Goal: Transaction & Acquisition: Book appointment/travel/reservation

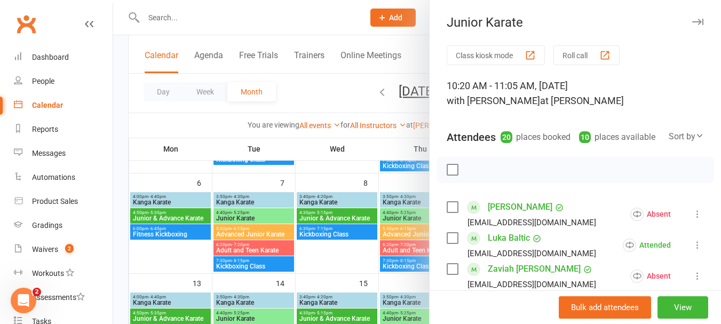
drag, startPoint x: 0, startPoint y: 0, endPoint x: 642, endPoint y: 153, distance: 659.7
click at [642, 148] on div "Attendees 20 places booked 10 places available Sort by Last name First name Boo…" at bounding box center [575, 135] width 257 height 26
click at [330, 260] on div at bounding box center [417, 162] width 608 height 324
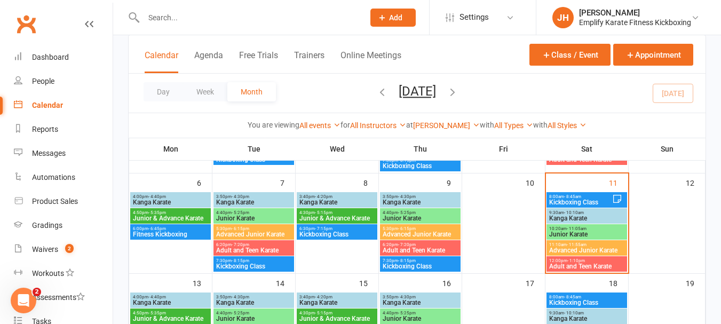
click at [599, 250] on span "Advanced Junior Karate" at bounding box center [587, 250] width 76 height 6
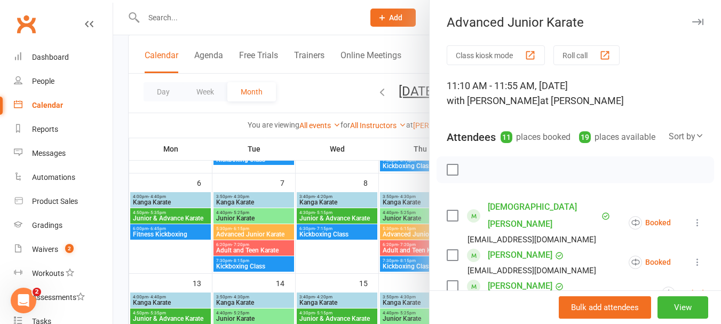
click at [447, 175] on label at bounding box center [452, 169] width 11 height 11
click at [493, 176] on icon "button" at bounding box center [499, 170] width 12 height 12
click at [456, 183] on div at bounding box center [576, 169] width 278 height 27
click at [450, 175] on label at bounding box center [452, 169] width 11 height 11
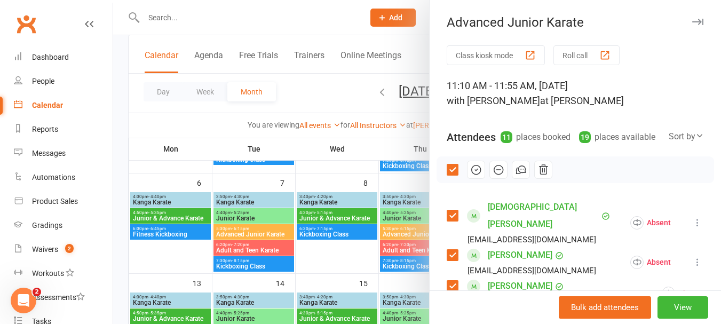
click at [454, 175] on label at bounding box center [452, 169] width 11 height 11
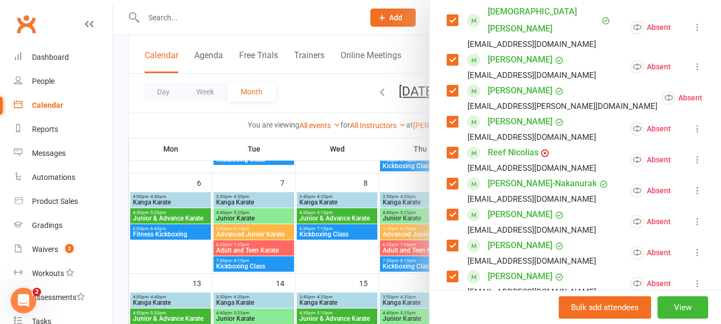
scroll to position [214, 0]
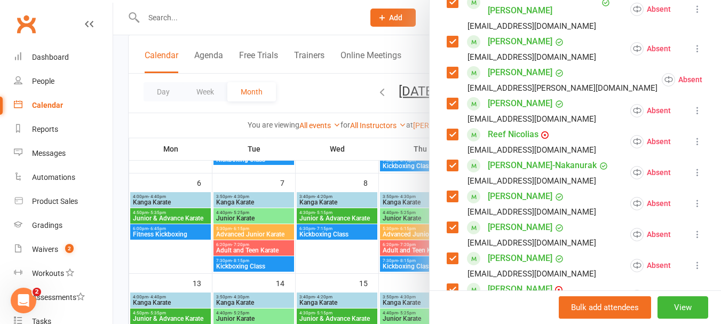
click at [451, 192] on label at bounding box center [452, 196] width 11 height 11
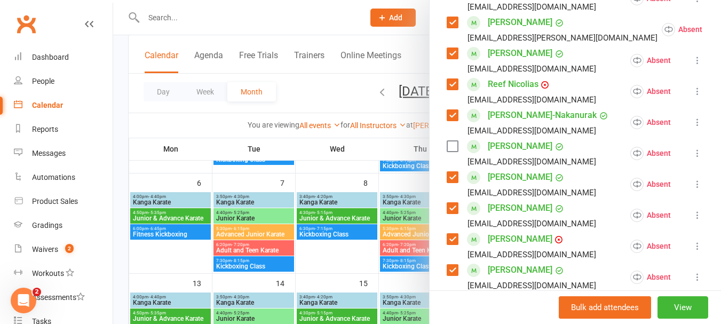
scroll to position [320, 0]
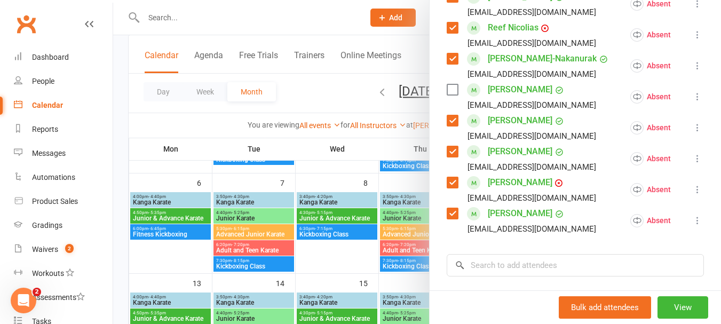
click at [450, 182] on label at bounding box center [452, 182] width 11 height 11
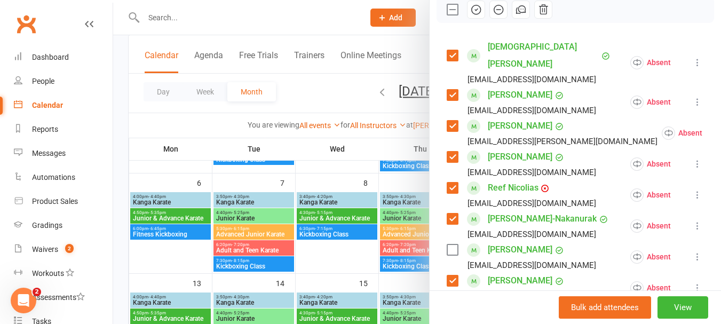
scroll to position [107, 0]
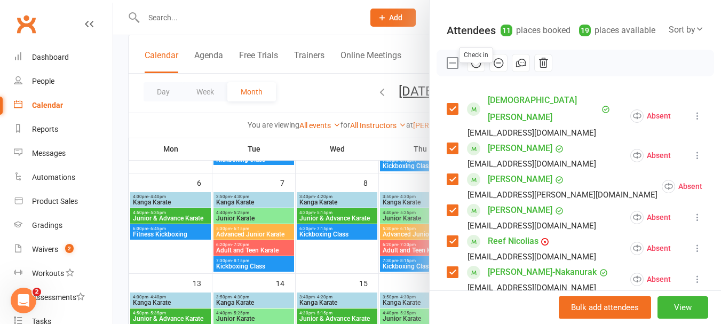
click at [475, 64] on icon "button" at bounding box center [475, 63] width 1 height 1
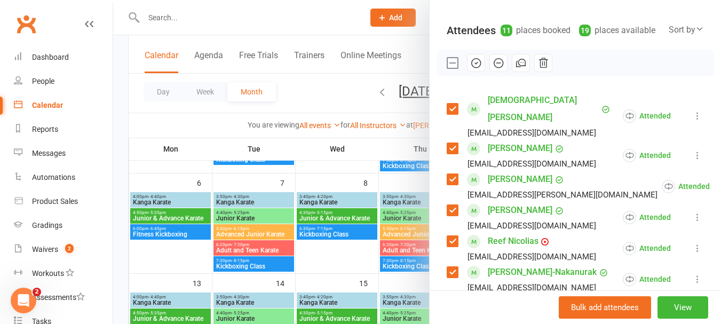
click at [450, 68] on label at bounding box center [452, 63] width 11 height 11
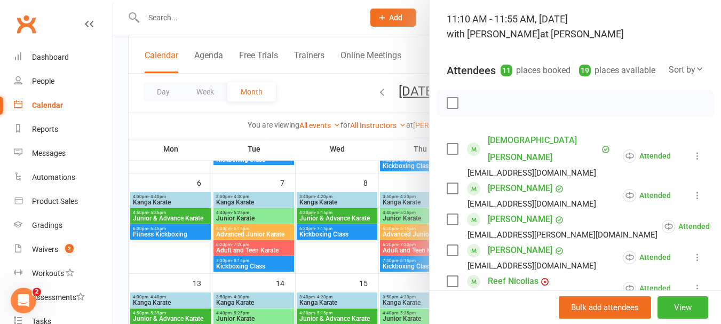
scroll to position [53, 0]
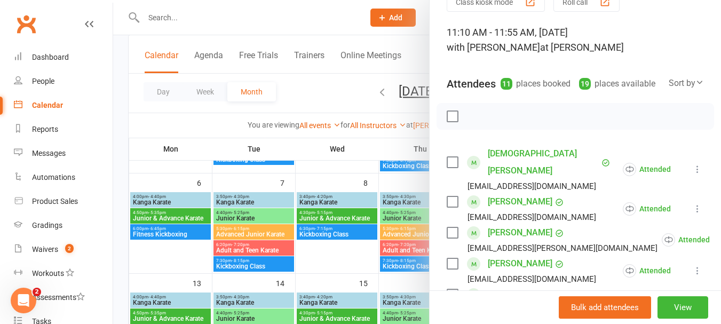
click at [451, 122] on label at bounding box center [452, 116] width 11 height 11
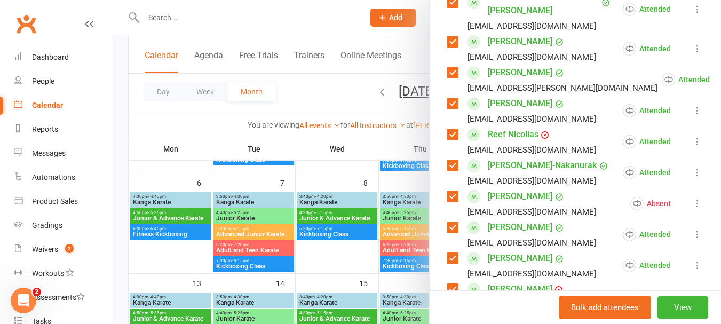
click at [448, 194] on label at bounding box center [452, 196] width 11 height 11
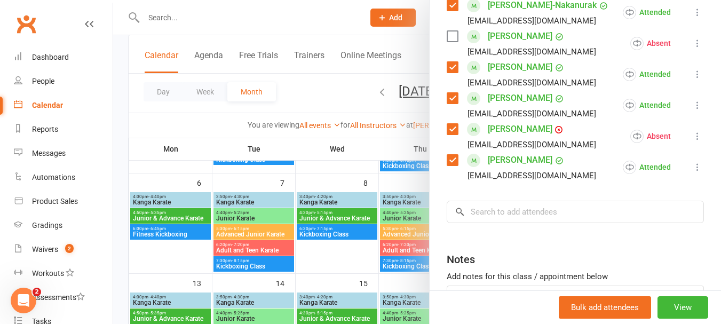
drag, startPoint x: 453, startPoint y: 122, endPoint x: 471, endPoint y: 126, distance: 18.6
click at [453, 124] on label at bounding box center [452, 129] width 11 height 11
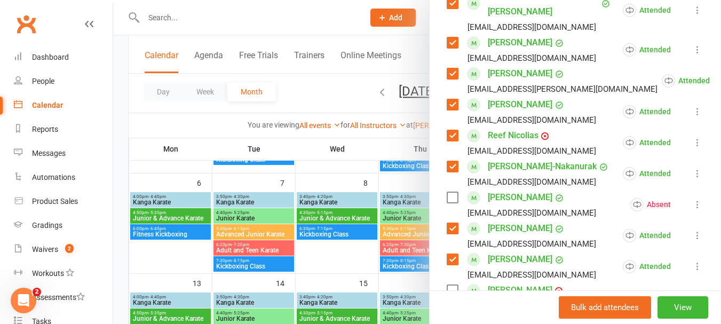
scroll to position [53, 0]
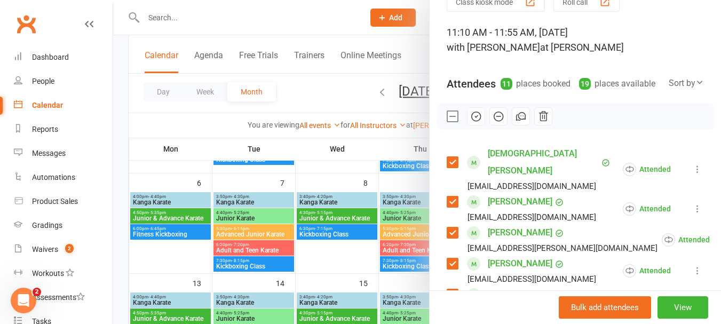
click at [478, 122] on icon "button" at bounding box center [476, 116] width 12 height 12
click at [453, 122] on label at bounding box center [452, 116] width 11 height 11
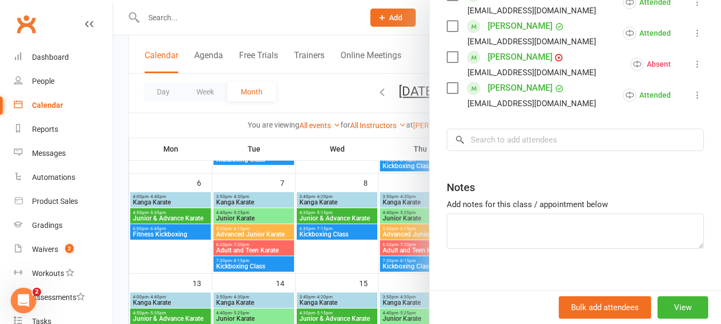
scroll to position [454, 0]
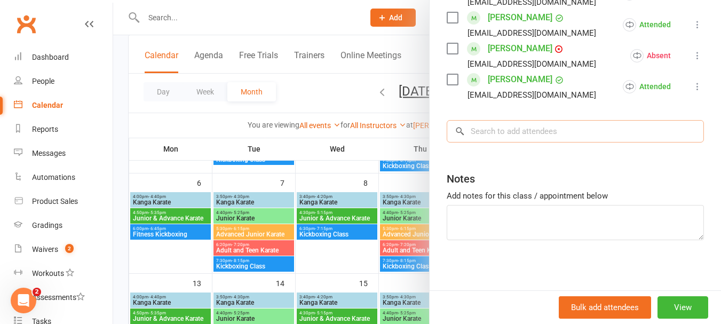
click at [470, 127] on input "search" at bounding box center [575, 131] width 257 height 22
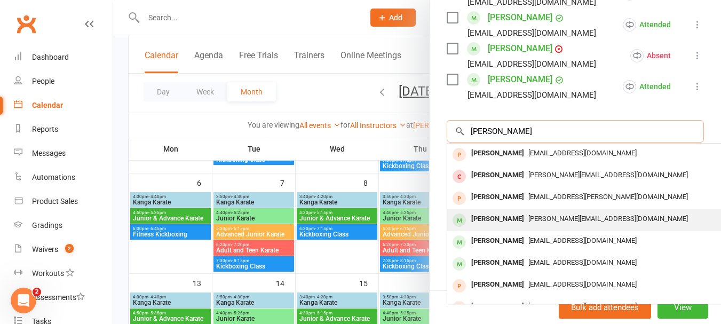
type input "[PERSON_NAME]"
click at [484, 212] on div "[PERSON_NAME]" at bounding box center [497, 218] width 61 height 15
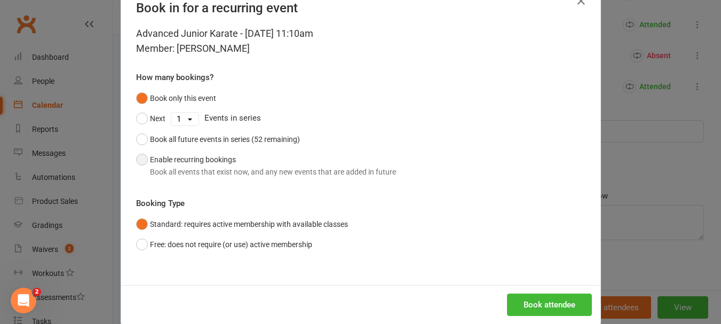
scroll to position [48, 0]
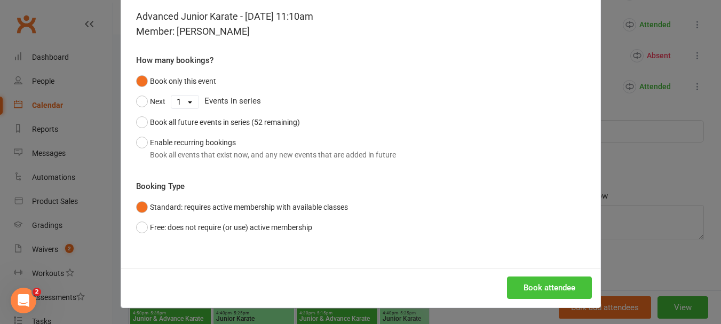
click at [526, 292] on button "Book attendee" at bounding box center [549, 288] width 85 height 22
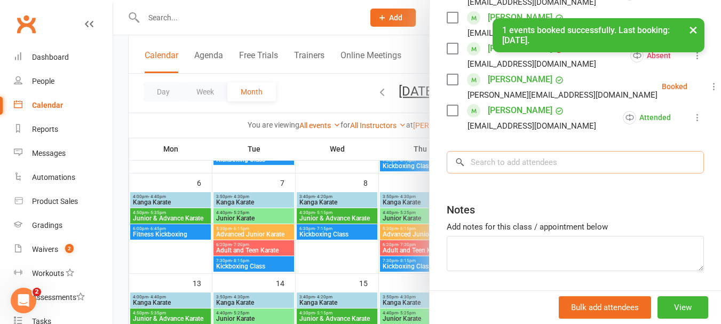
click at [580, 160] on input "search" at bounding box center [575, 162] width 257 height 22
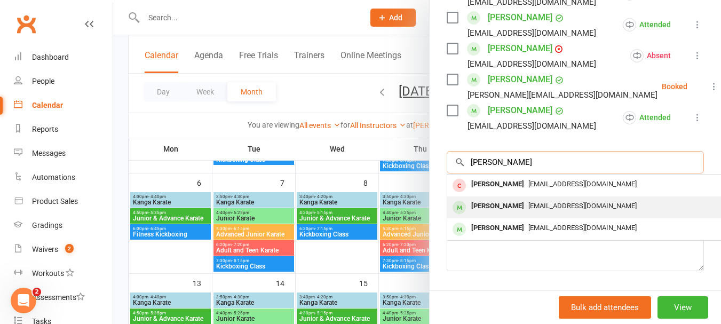
type input "[PERSON_NAME]"
click at [528, 202] on span "[EMAIL_ADDRESS][DOMAIN_NAME]" at bounding box center [582, 206] width 108 height 8
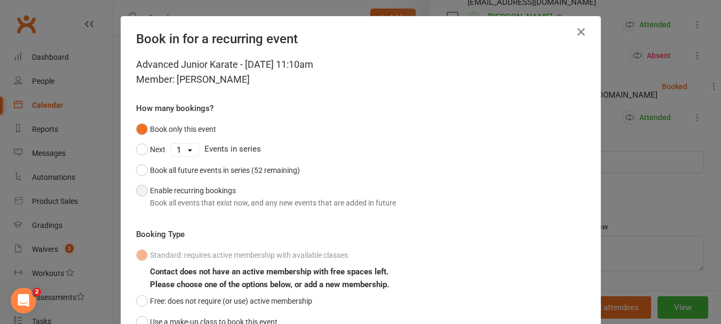
scroll to position [94, 0]
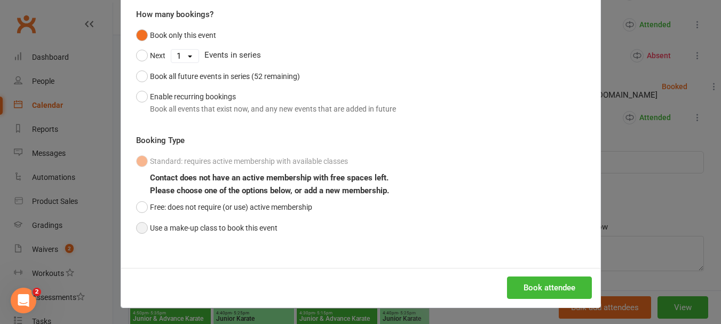
click at [230, 237] on button "Use a make-up class to book this event" at bounding box center [206, 228] width 141 height 20
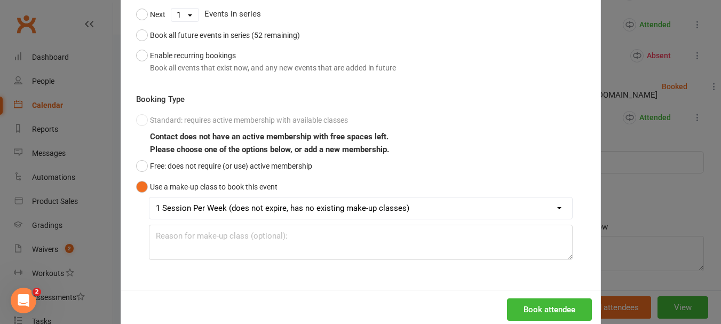
scroll to position [157, 0]
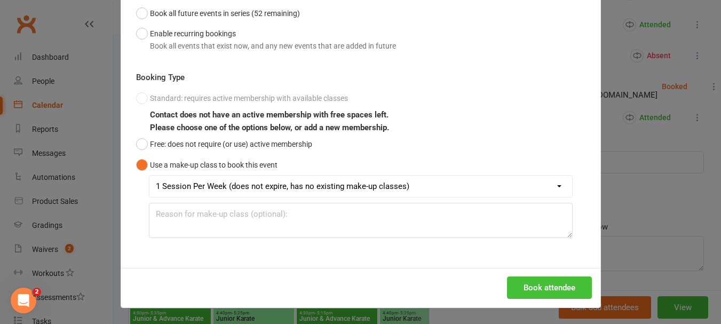
click at [557, 297] on button "Book attendee" at bounding box center [549, 288] width 85 height 22
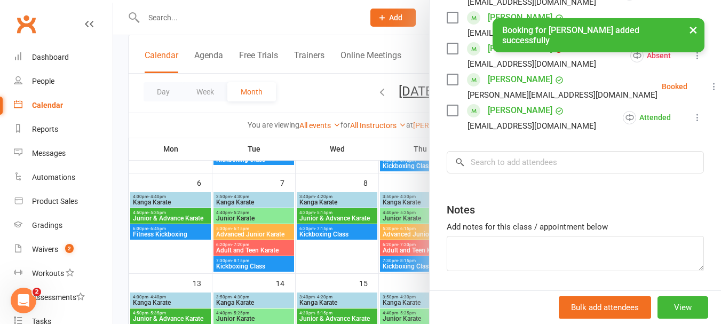
scroll to position [485, 0]
click at [600, 164] on input "search" at bounding box center [575, 162] width 257 height 22
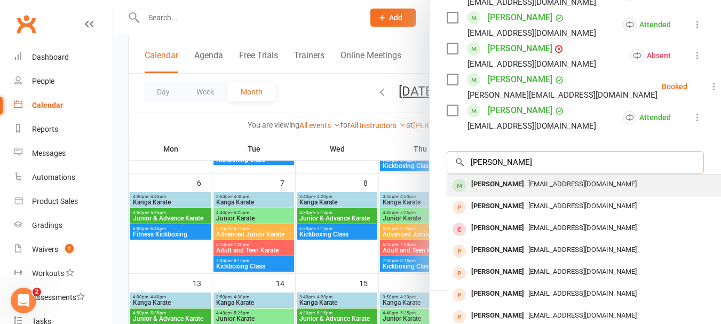
type input "[PERSON_NAME]"
click at [581, 186] on div "[EMAIL_ADDRESS][DOMAIN_NAME]" at bounding box center [607, 184] width 311 height 15
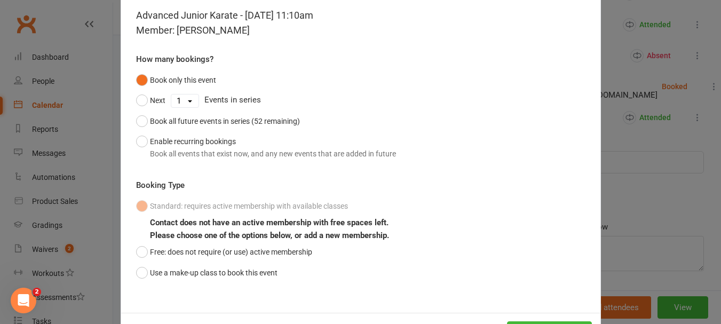
scroll to position [94, 0]
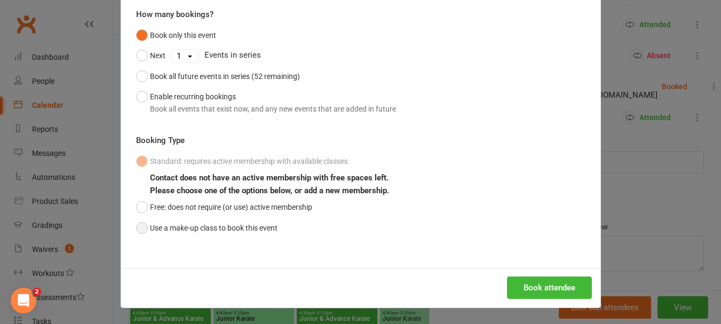
click at [209, 237] on button "Use a make-up class to book this event" at bounding box center [206, 228] width 141 height 20
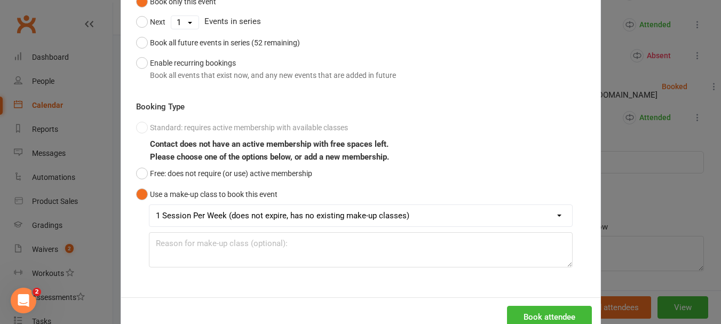
scroll to position [157, 0]
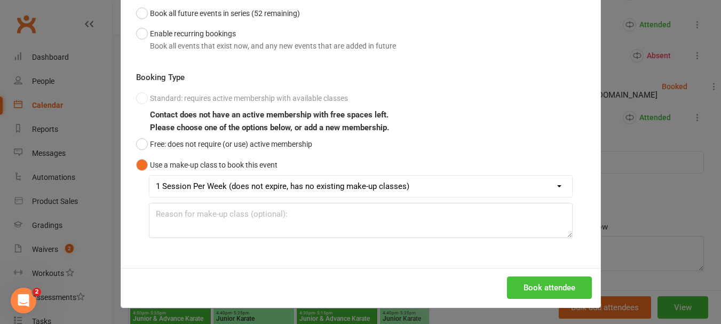
click at [511, 282] on button "Book attendee" at bounding box center [549, 288] width 85 height 22
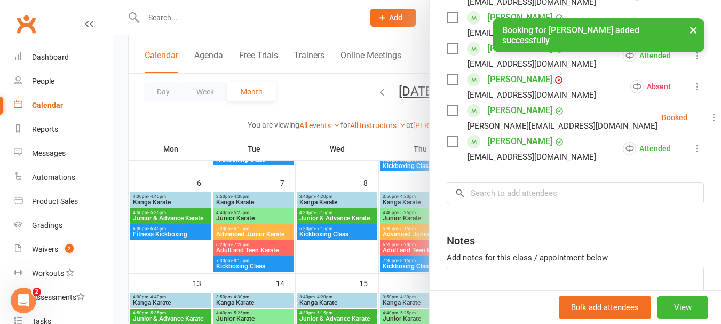
scroll to position [409, 0]
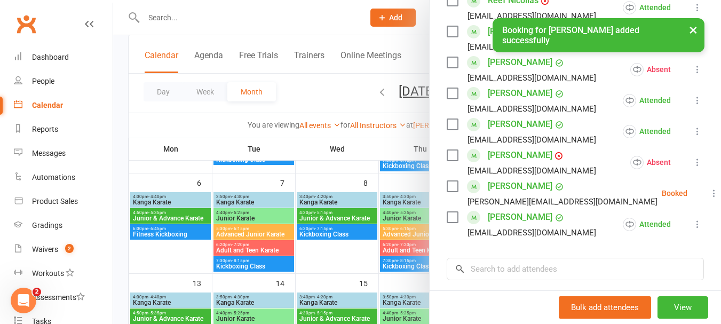
click at [441, 178] on div "Class kiosk mode Roll call 11:10 AM - 11:55 AM, [DATE] with [PERSON_NAME] at [P…" at bounding box center [575, 33] width 291 height 795
click at [449, 182] on label at bounding box center [452, 186] width 11 height 11
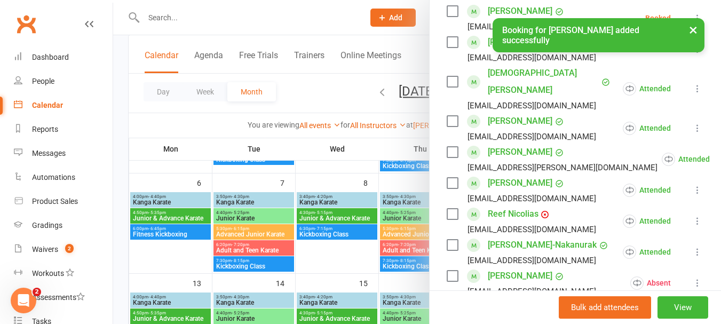
scroll to position [89, 0]
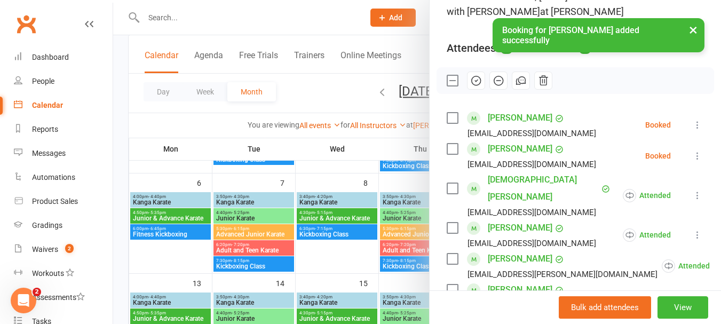
click at [449, 154] on label at bounding box center [452, 149] width 11 height 11
click at [451, 140] on div "[EMAIL_ADDRESS][DOMAIN_NAME]" at bounding box center [524, 134] width 154 height 14
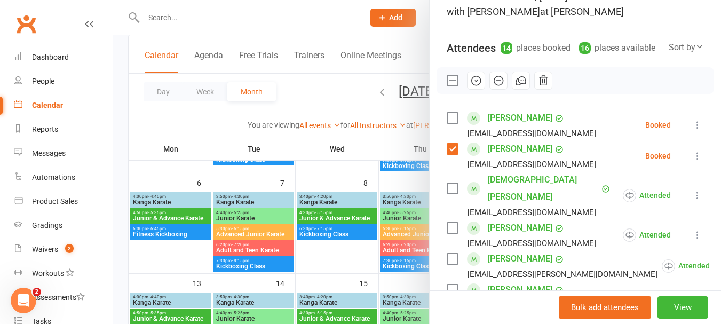
click at [451, 123] on label at bounding box center [452, 118] width 11 height 11
click at [471, 86] on icon "button" at bounding box center [476, 81] width 12 height 12
click at [452, 86] on label at bounding box center [452, 80] width 11 height 11
